Goal: Find contact information: Find contact information

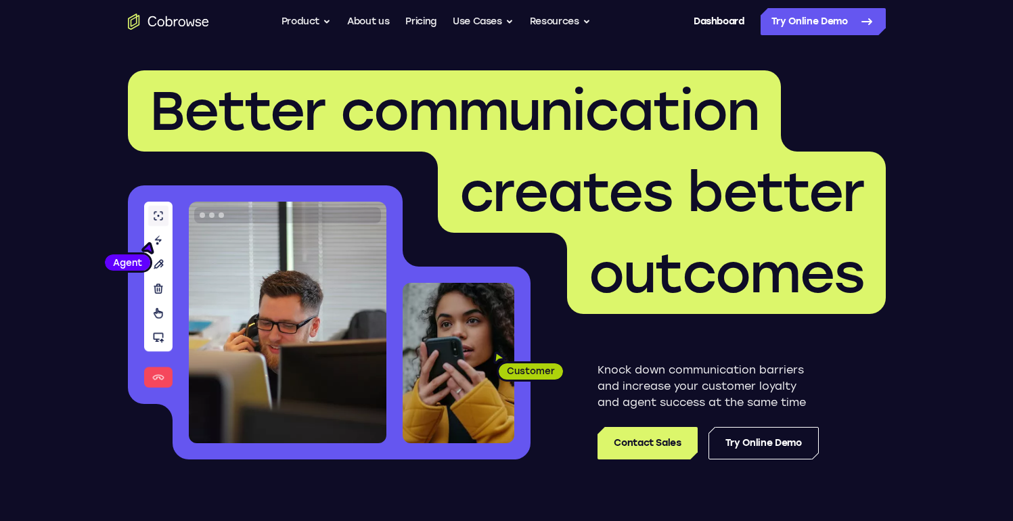
click at [567, 17] on button "Resources" at bounding box center [560, 21] width 61 height 27
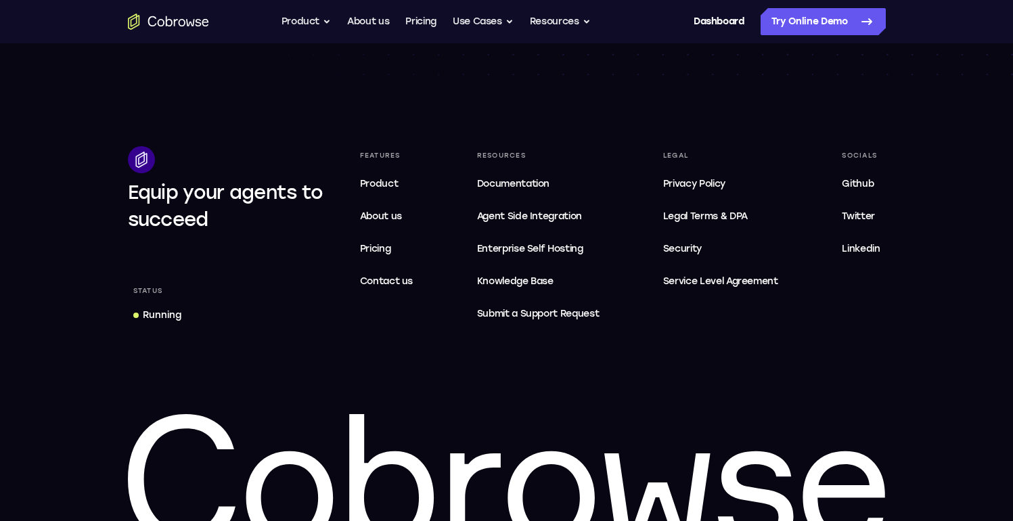
scroll to position [4185, 0]
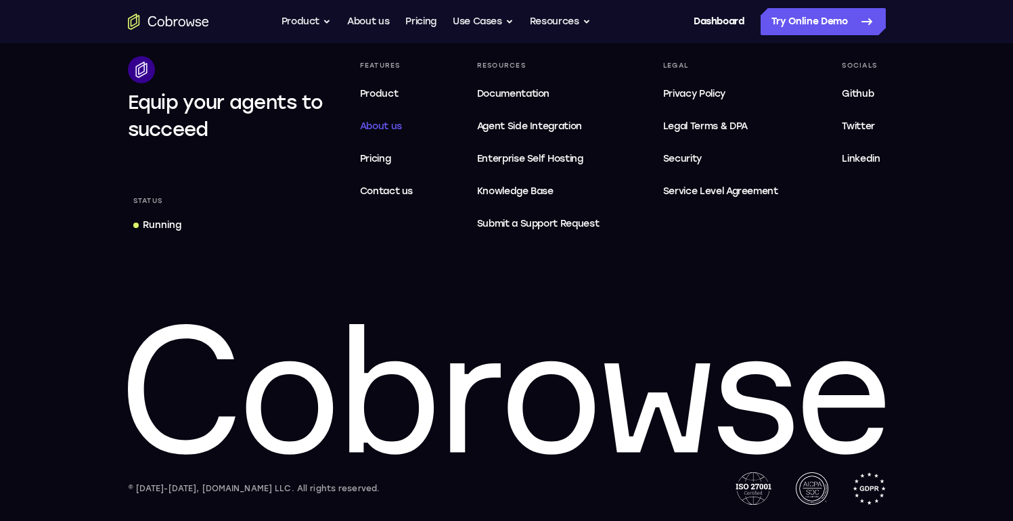
click at [388, 126] on span "About us" at bounding box center [381, 126] width 42 height 12
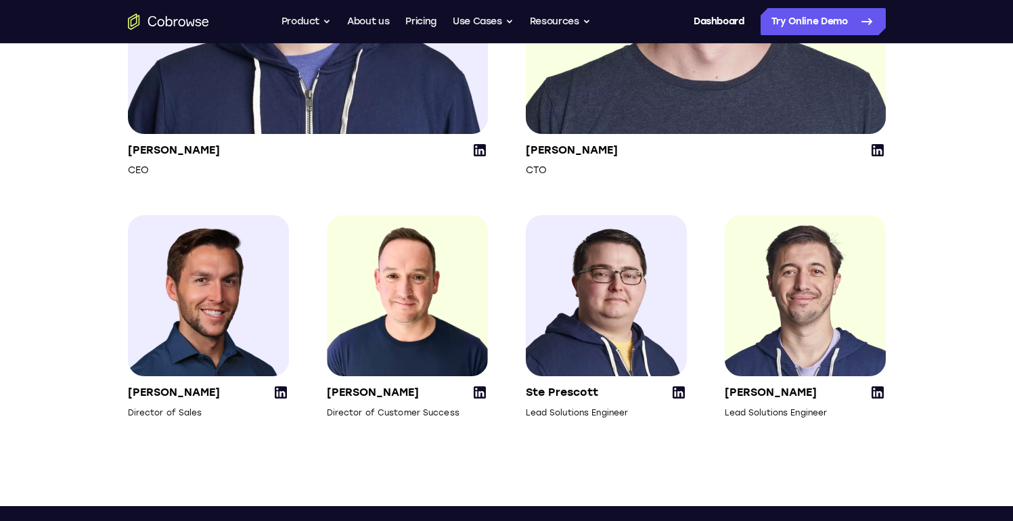
scroll to position [1971, 0]
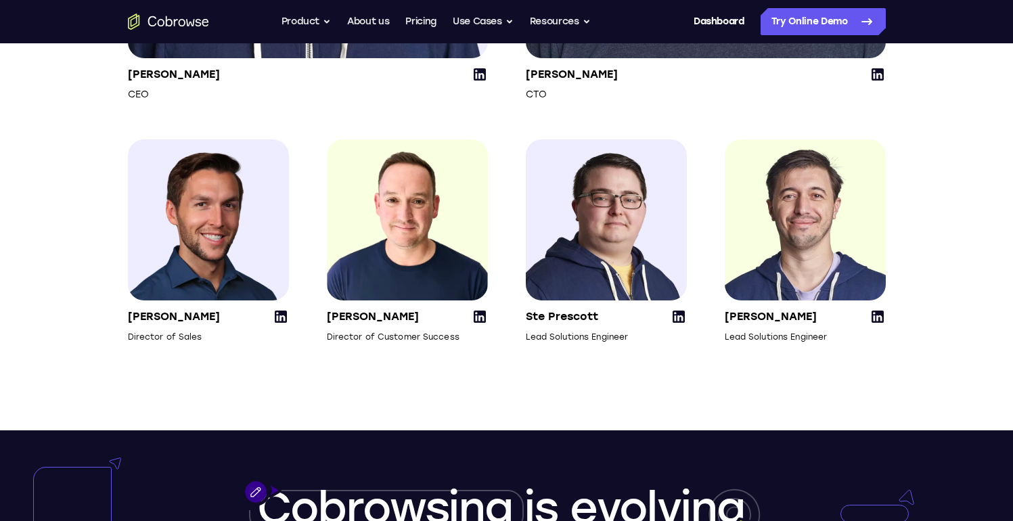
drag, startPoint x: 634, startPoint y: 357, endPoint x: 527, endPoint y: 356, distance: 107.0
click at [527, 344] on div "Ste Prescott Lead Solutions Engineer" at bounding box center [606, 326] width 161 height 35
copy p "Lead Solutions Engineer"
